Goal: Information Seeking & Learning: Learn about a topic

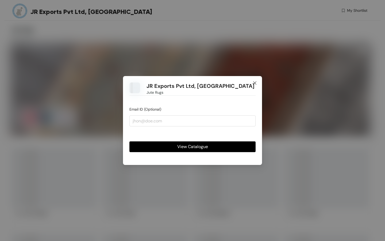
click at [254, 83] on icon "close" at bounding box center [255, 83] width 4 height 4
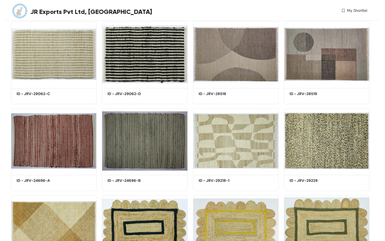
scroll to position [1924, 0]
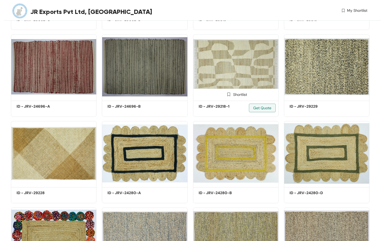
click at [224, 109] on h5 "ID - JRV-29218-1" at bounding box center [221, 106] width 45 height 6
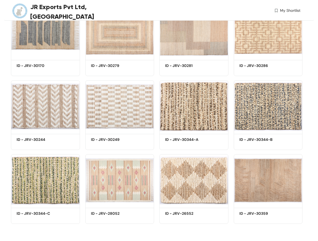
scroll to position [3447, 0]
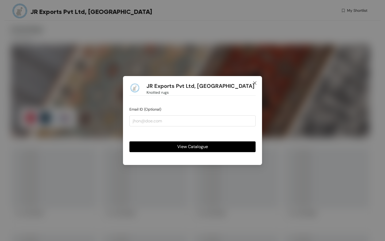
click at [253, 84] on icon "close" at bounding box center [255, 83] width 4 height 4
click at [255, 81] on icon "close" at bounding box center [255, 83] width 4 height 4
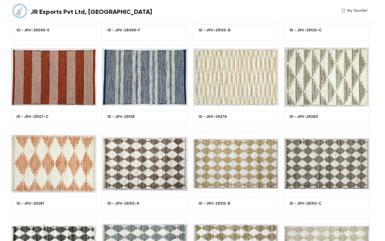
scroll to position [1261, 0]
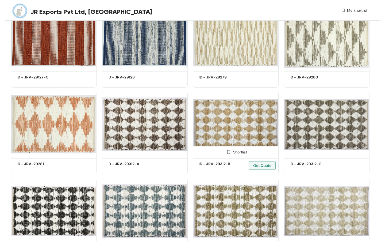
click at [214, 145] on img at bounding box center [236, 124] width 86 height 65
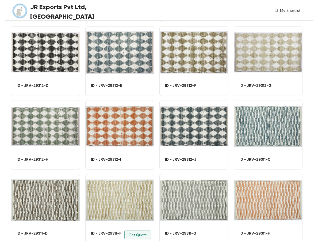
scroll to position [1204, 0]
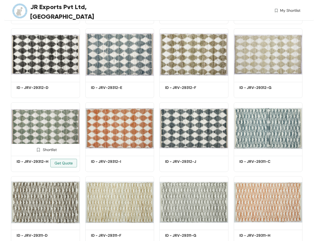
click at [46, 133] on img at bounding box center [45, 128] width 69 height 52
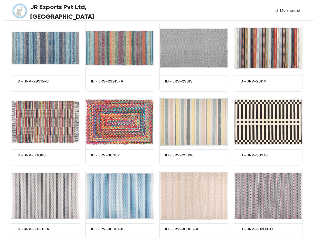
scroll to position [3743, 0]
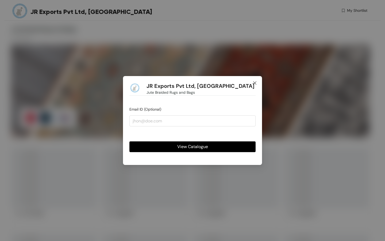
click at [255, 84] on icon "close" at bounding box center [255, 83] width 4 height 4
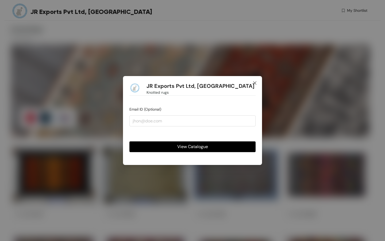
click at [258, 82] on span "Close" at bounding box center [254, 83] width 14 height 14
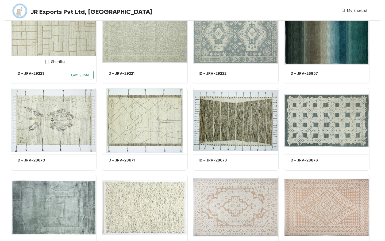
scroll to position [475, 0]
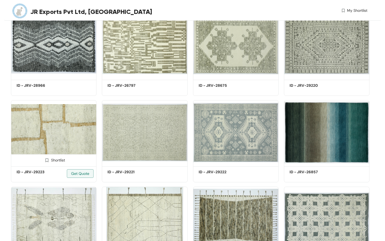
click at [76, 140] on img at bounding box center [54, 132] width 86 height 65
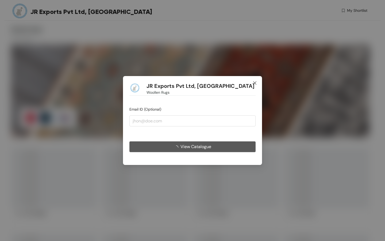
click at [258, 84] on span "Close" at bounding box center [254, 83] width 14 height 14
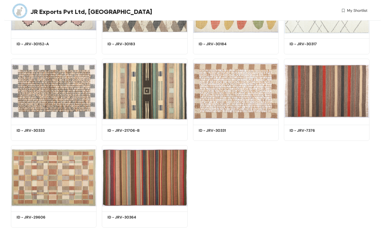
scroll to position [5112, 0]
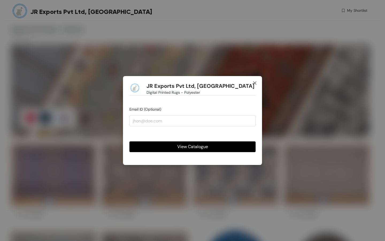
click at [258, 82] on span "Close" at bounding box center [254, 83] width 14 height 14
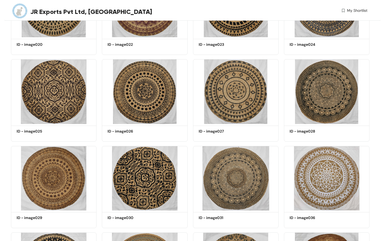
scroll to position [1022, 0]
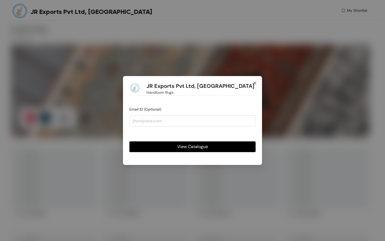
click at [254, 83] on icon "close" at bounding box center [255, 83] width 4 height 4
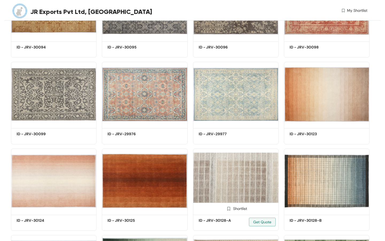
scroll to position [1893, 0]
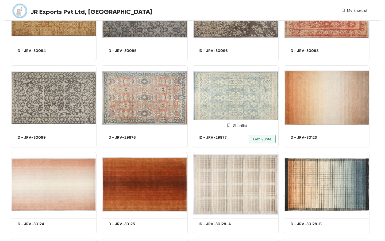
click at [230, 137] on h5 "ID - JRV-29977" at bounding box center [221, 137] width 45 height 6
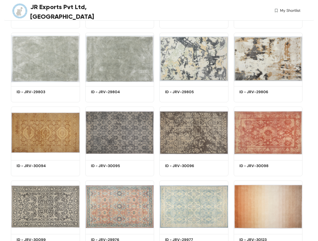
scroll to position [1517, 0]
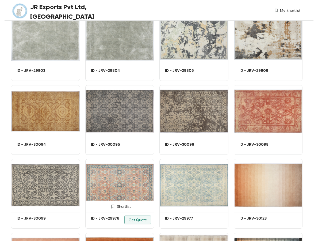
click at [111, 194] on img at bounding box center [119, 185] width 69 height 52
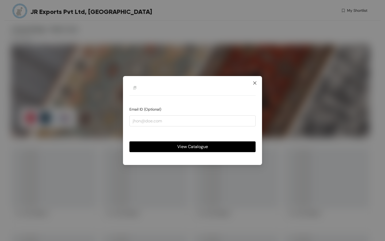
click at [254, 84] on icon "close" at bounding box center [255, 83] width 4 height 4
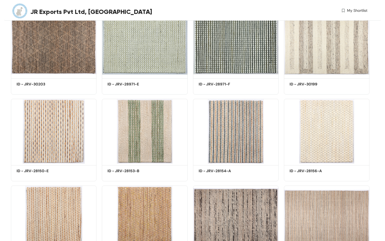
scroll to position [3900, 0]
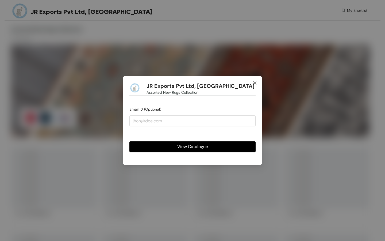
click at [257, 81] on span "Close" at bounding box center [254, 83] width 14 height 14
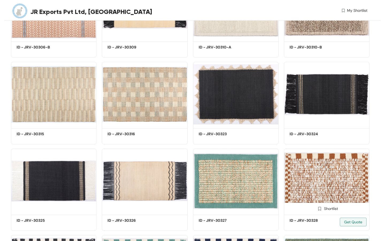
scroll to position [1892, 0]
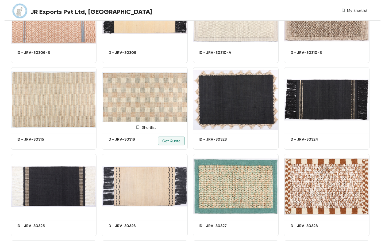
click at [135, 112] on img at bounding box center [145, 99] width 86 height 65
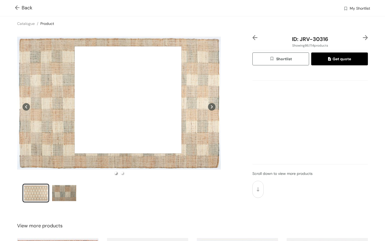
click at [128, 100] on div at bounding box center [128, 99] width 107 height 107
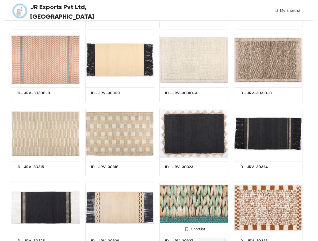
scroll to position [1570, 0]
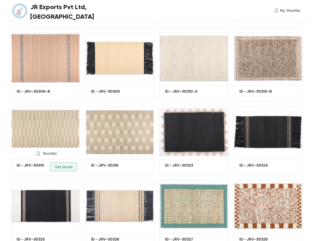
click at [48, 129] on img at bounding box center [45, 132] width 69 height 52
